Goal: Task Accomplishment & Management: Use online tool/utility

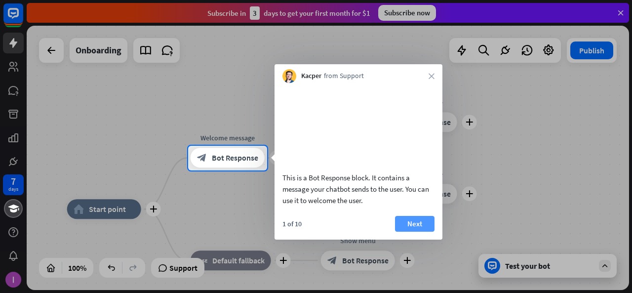
click at [422, 231] on button "Next" at bounding box center [414, 224] width 39 height 16
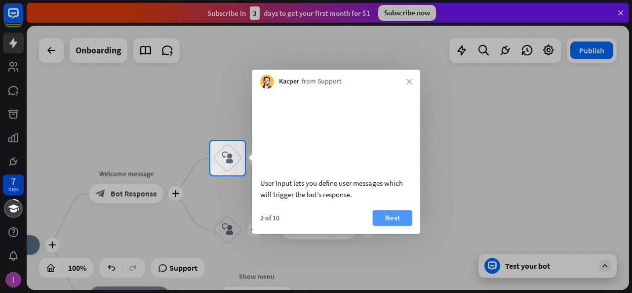
click at [397, 225] on button "Next" at bounding box center [392, 218] width 39 height 16
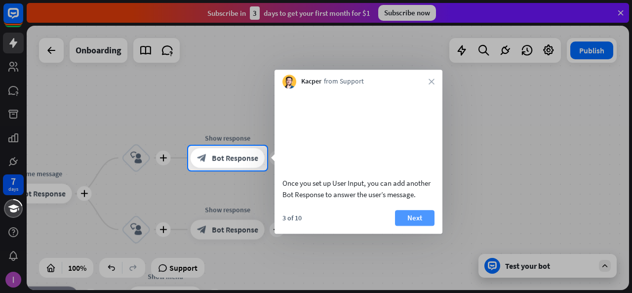
click at [416, 226] on button "Next" at bounding box center [414, 218] width 39 height 16
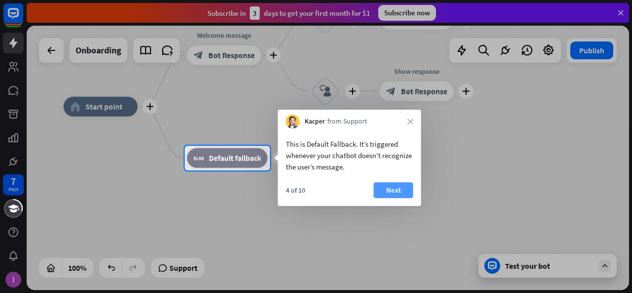
click at [387, 191] on button "Next" at bounding box center [393, 190] width 39 height 16
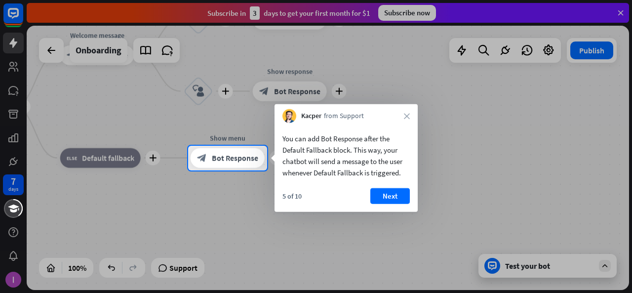
click at [384, 185] on div "You can add Bot Response after the Default Fallback block. This way, your chatb…" at bounding box center [345, 167] width 143 height 89
click at [389, 192] on button "Next" at bounding box center [389, 196] width 39 height 16
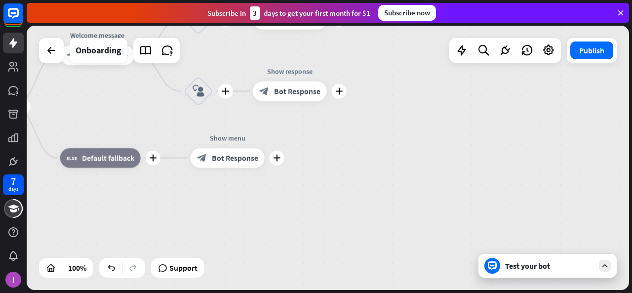
click at [545, 263] on div "Test your bot" at bounding box center [549, 266] width 89 height 10
click at [607, 270] on div at bounding box center [605, 266] width 12 height 12
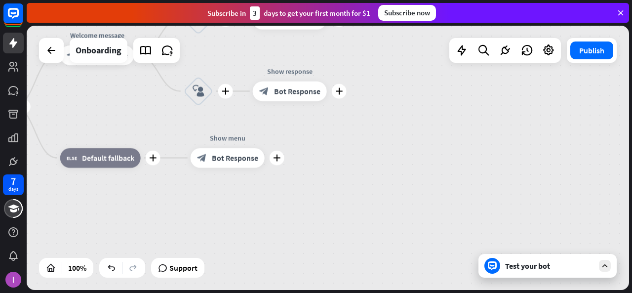
drag, startPoint x: 607, startPoint y: 270, endPoint x: 596, endPoint y: 255, distance: 18.4
click at [596, 255] on div "Test your bot" at bounding box center [547, 266] width 138 height 24
drag, startPoint x: 596, startPoint y: 255, endPoint x: 298, endPoint y: 117, distance: 328.6
click at [298, 117] on div "plus home_2 Start point plus Welcome message block_bot_response Bot Response pl…" at bounding box center [328, 158] width 602 height 264
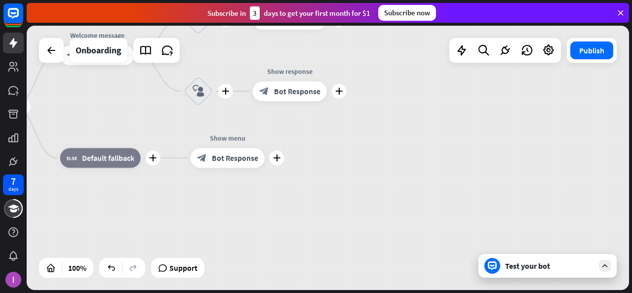
drag, startPoint x: 327, startPoint y: 146, endPoint x: 211, endPoint y: 174, distance: 119.3
click at [211, 174] on div "plus home_2 Start point plus Welcome message block_bot_response Bot Response pl…" at bounding box center [238, 239] width 602 height 264
drag, startPoint x: 211, startPoint y: 174, endPoint x: 91, endPoint y: 179, distance: 120.5
click at [91, 179] on div "plus home_2 Start point plus Welcome message block_bot_response Bot Response pl…" at bounding box center [238, 239] width 602 height 264
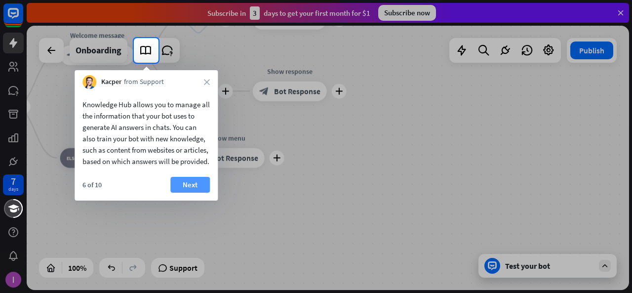
click at [185, 190] on button "Next" at bounding box center [189, 185] width 39 height 16
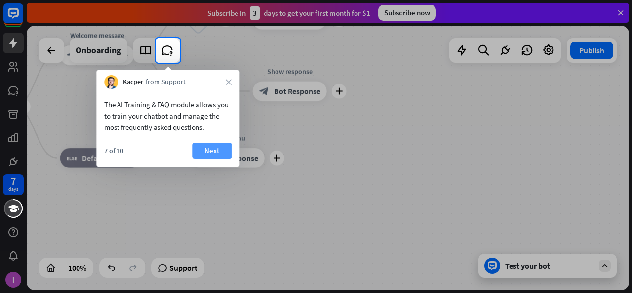
click at [207, 149] on button "Next" at bounding box center [211, 151] width 39 height 16
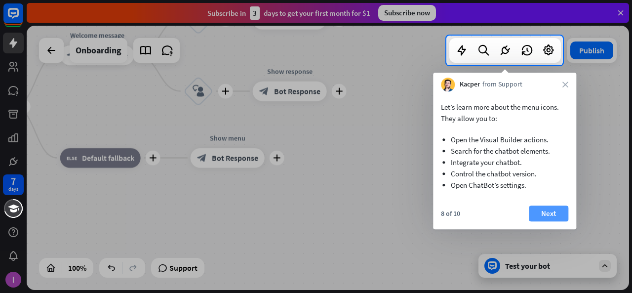
click at [554, 210] on button "Next" at bounding box center [548, 213] width 39 height 16
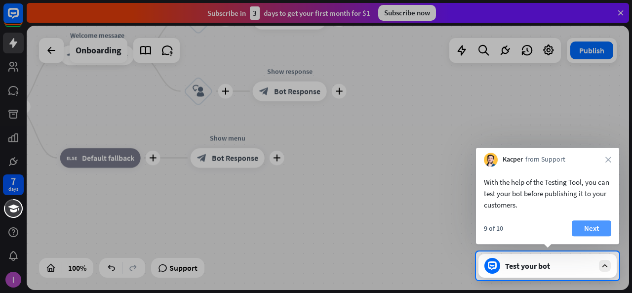
click at [583, 233] on button "Next" at bounding box center [591, 228] width 39 height 16
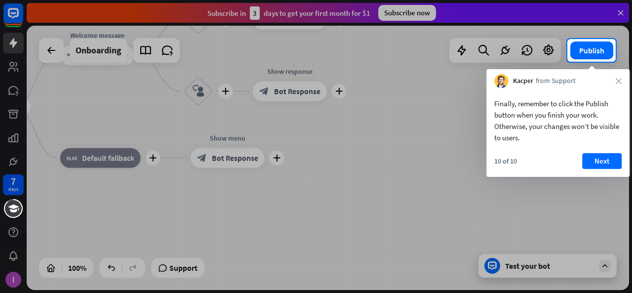
click at [589, 152] on div "Finally, remember to click the Publish button when you finish your work. Otherw…" at bounding box center [557, 132] width 143 height 89
click at [600, 159] on button "Next" at bounding box center [601, 161] width 39 height 16
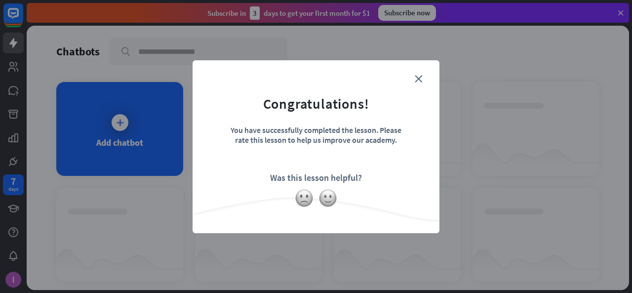
click at [415, 72] on div "close Congratulations! You have successfully completed the lesson. Please rate …" at bounding box center [315, 146] width 247 height 173
click at [416, 77] on icon "close" at bounding box center [418, 78] width 7 height 7
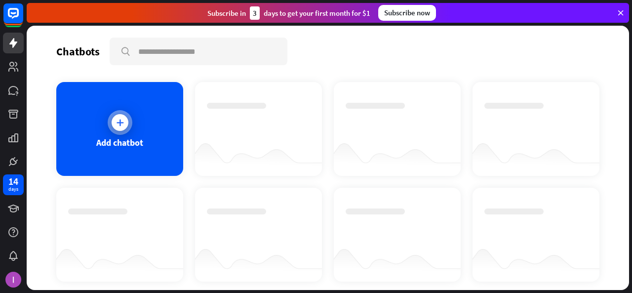
click at [147, 136] on div "Add chatbot" at bounding box center [119, 129] width 127 height 94
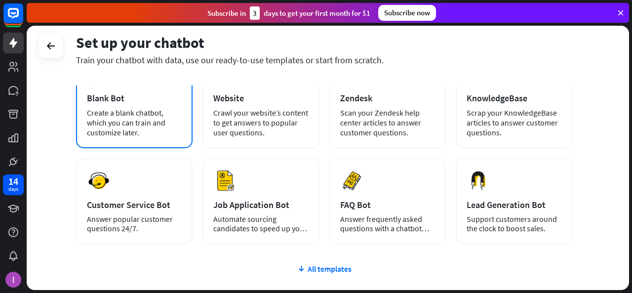
scroll to position [73, 0]
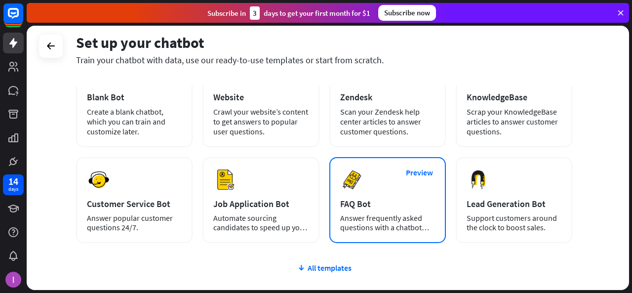
click at [368, 176] on div "Preview FAQ Bot [PERSON_NAME] frequently asked questions with a chatbot and sav…" at bounding box center [387, 200] width 116 height 86
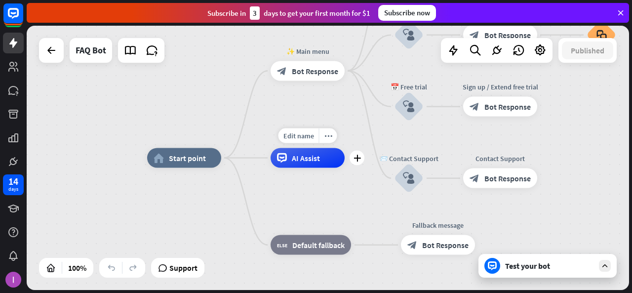
click at [311, 155] on span "AI Assist" at bounding box center [306, 158] width 28 height 10
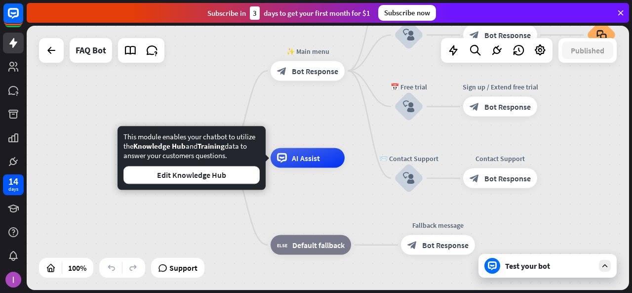
click at [286, 204] on div "home_2 Start point ✨ Main menu block_bot_response Bot Response 💲 Subscription b…" at bounding box center [448, 290] width 602 height 264
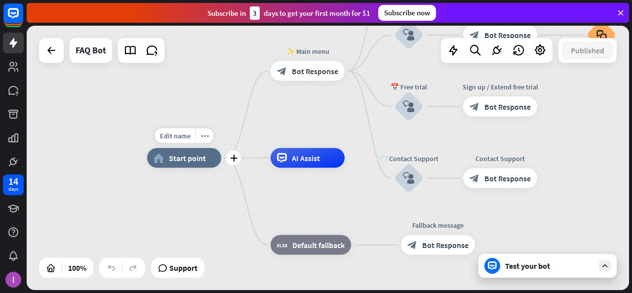
click at [192, 157] on span "Start point" at bounding box center [187, 158] width 37 height 10
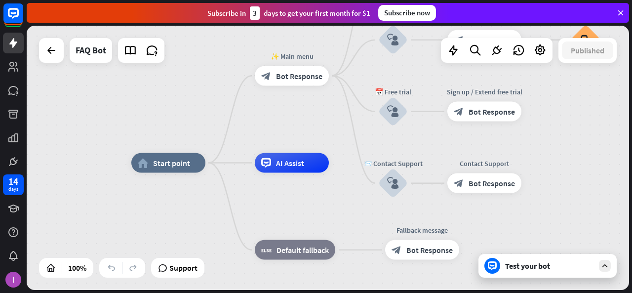
drag, startPoint x: 312, startPoint y: 112, endPoint x: 295, endPoint y: 119, distance: 18.1
click at [295, 119] on div "home_2 Start point ✨ Main menu block_bot_response Bot Response 💲 Subscription b…" at bounding box center [328, 158] width 602 height 264
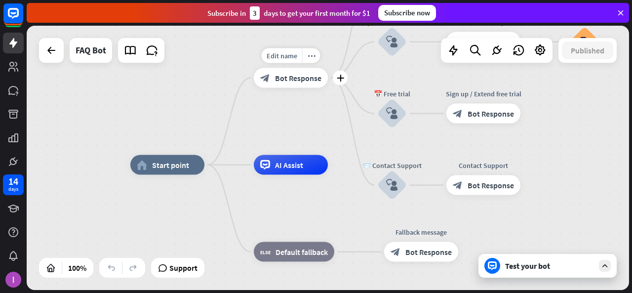
click at [300, 79] on span "Bot Response" at bounding box center [298, 78] width 46 height 10
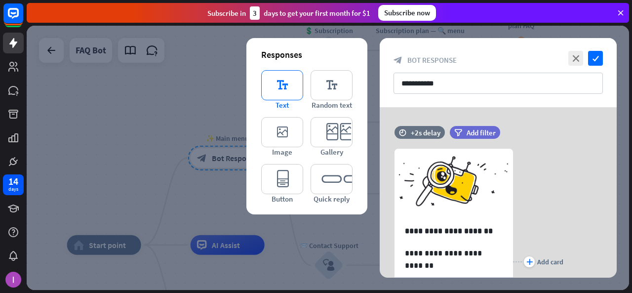
click at [292, 85] on icon "editor_text" at bounding box center [282, 85] width 42 height 30
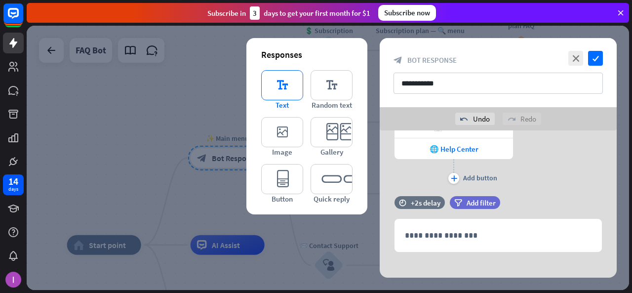
scroll to position [233, 0]
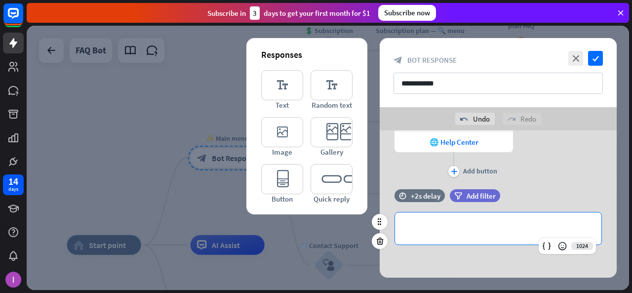
click at [475, 233] on div "**********" at bounding box center [498, 228] width 206 height 32
paste div
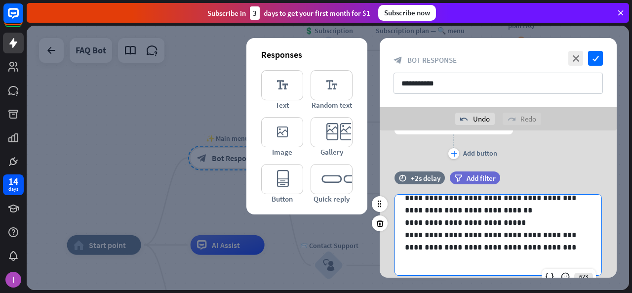
scroll to position [263, 0]
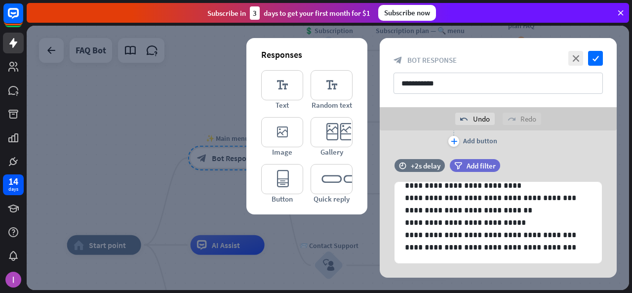
click at [600, 50] on div "**********" at bounding box center [498, 72] width 237 height 69
click at [594, 52] on icon "check" at bounding box center [595, 58] width 15 height 15
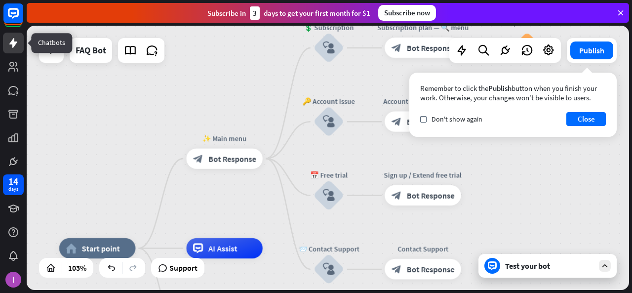
click at [13, 48] on icon at bounding box center [13, 43] width 12 height 12
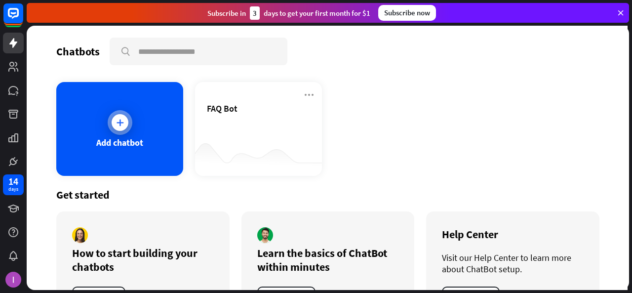
scroll to position [41, 0]
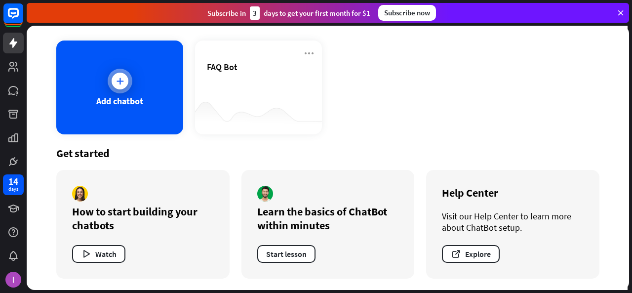
click at [131, 93] on div "Add chatbot" at bounding box center [119, 87] width 127 height 94
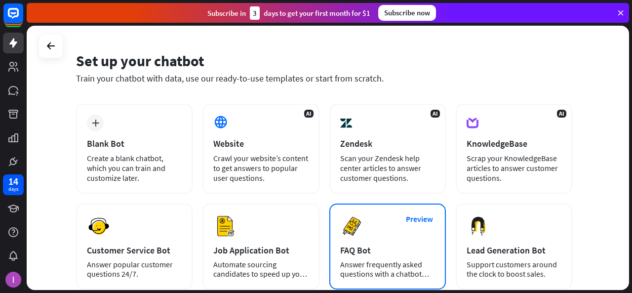
scroll to position [12, 0]
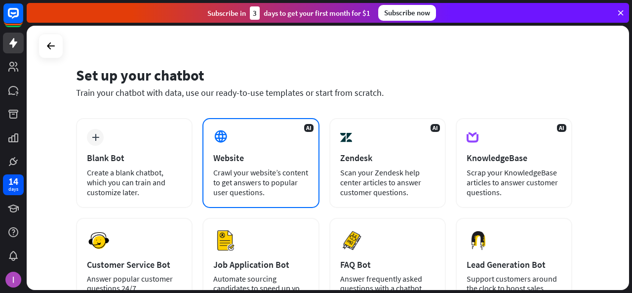
click at [305, 150] on div "AI Website Crawl your website’s content to get answers to popular user question…" at bounding box center [260, 163] width 116 height 90
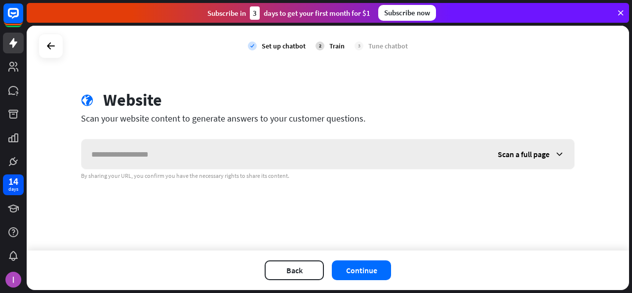
click at [305, 150] on input "text" at bounding box center [284, 154] width 406 height 30
